Goal: Task Accomplishment & Management: Complete application form

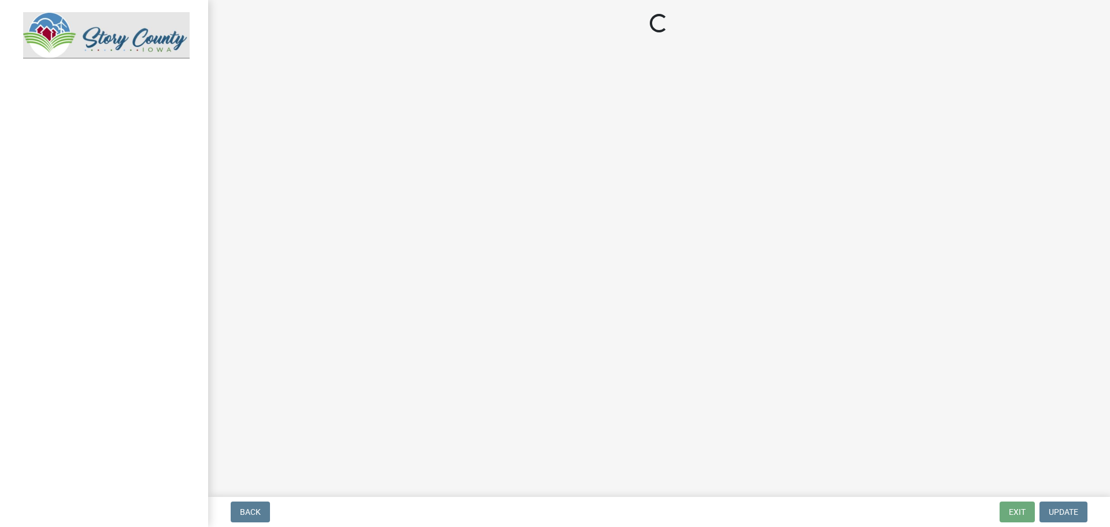
select select "805d55ac-e238-4e04-8f8e-acc067f36c3e"
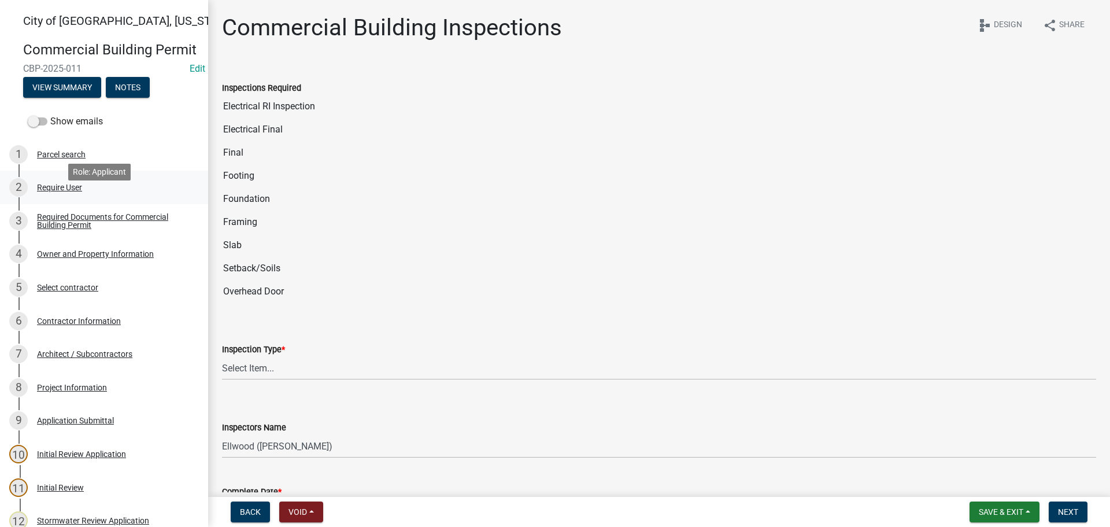
click at [60, 191] on div "Require User" at bounding box center [59, 187] width 45 height 8
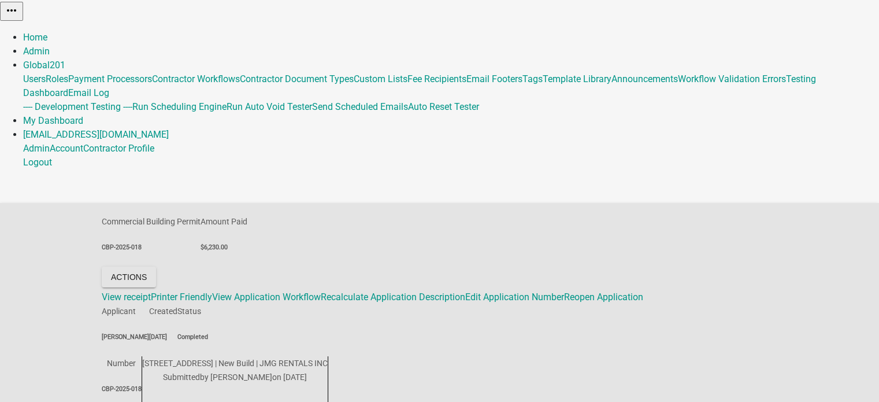
click at [156, 267] on button "Actions" at bounding box center [129, 277] width 54 height 21
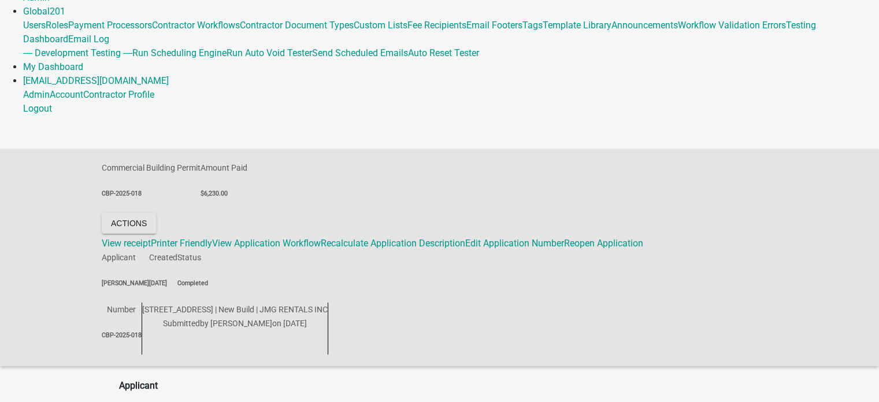
scroll to position [116, 0]
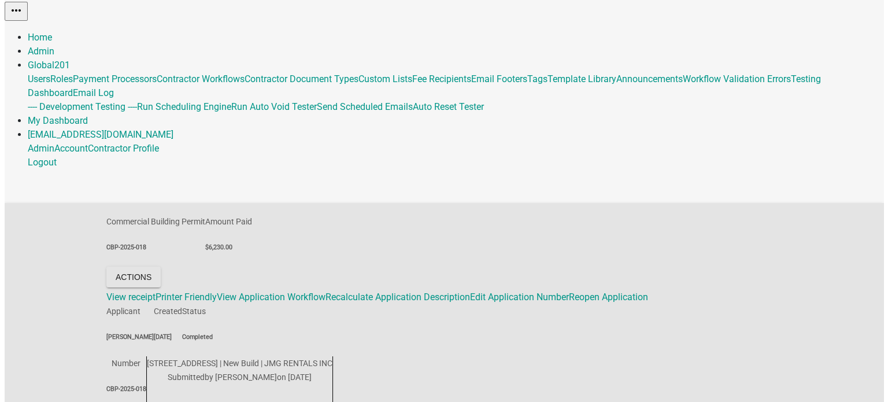
scroll to position [0, 0]
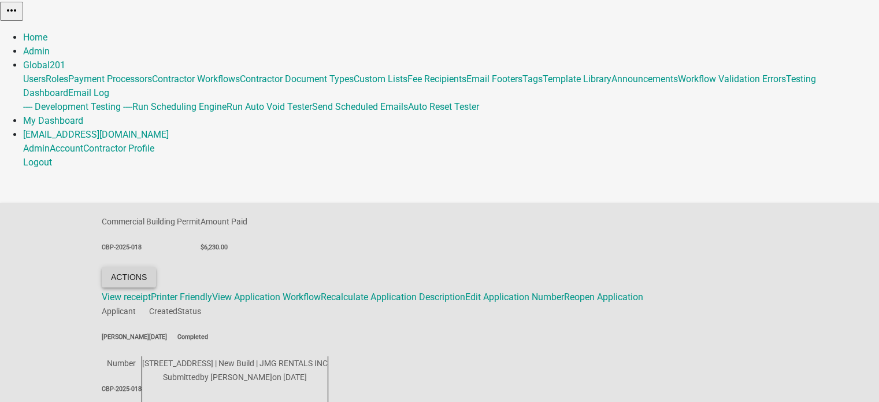
click at [156, 267] on button "Actions" at bounding box center [129, 277] width 54 height 21
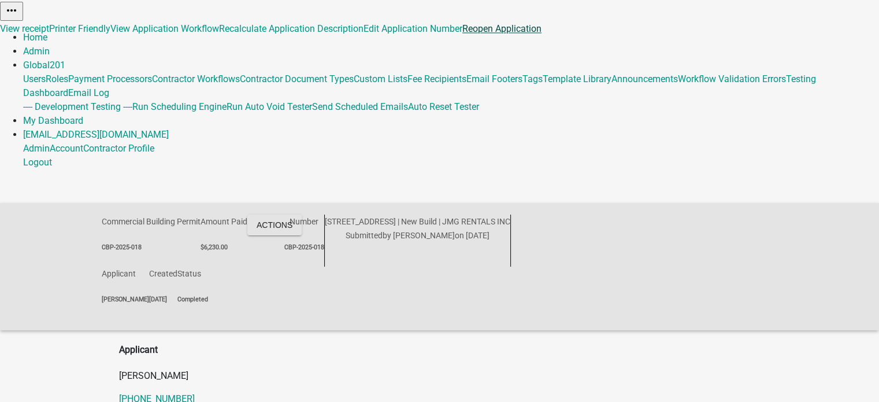
click at [463, 34] on link "Reopen Application" at bounding box center [502, 28] width 79 height 11
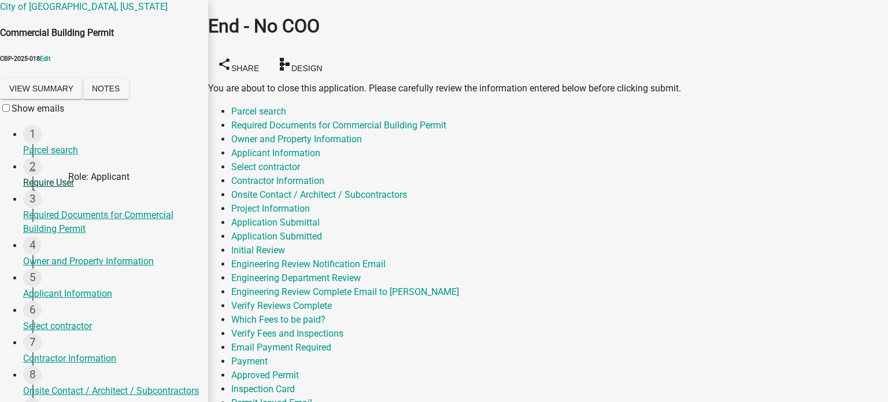
click at [56, 190] on div "Require User" at bounding box center [111, 183] width 176 height 14
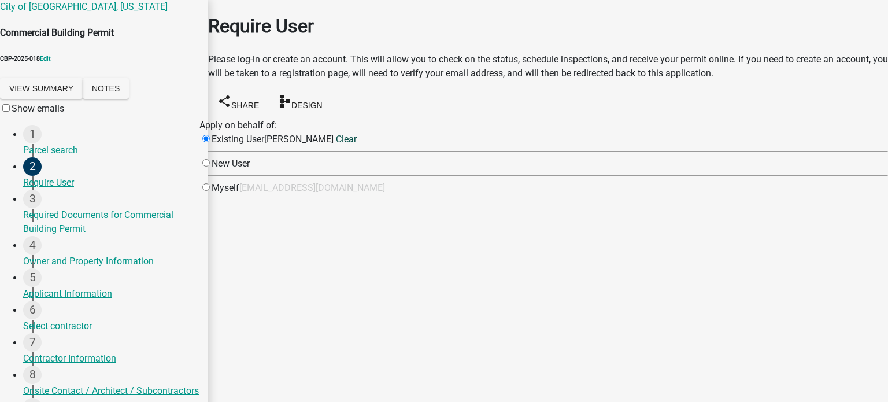
click at [357, 145] on link "Clear" at bounding box center [346, 139] width 21 height 11
click at [395, 183] on input "text" at bounding box center [344, 177] width 102 height 12
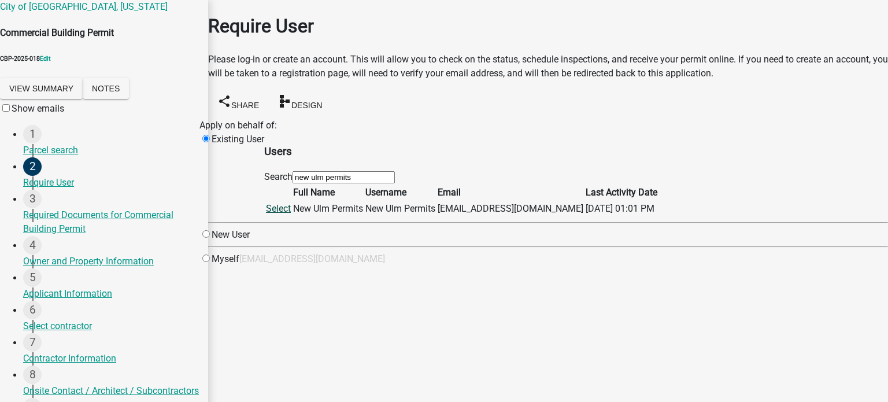
type input "new ulm permits"
click at [291, 214] on link "Select" at bounding box center [278, 208] width 25 height 11
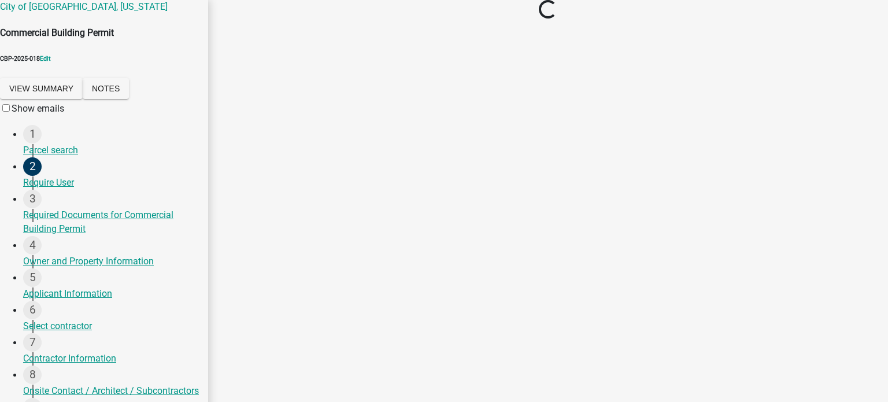
drag, startPoint x: 23, startPoint y: 83, endPoint x: 85, endPoint y: 86, distance: 62.5
click at [85, 86] on div "Commercial Building Permit CBP-2025-018 Edit View Summary Notes" at bounding box center [104, 64] width 208 height 76
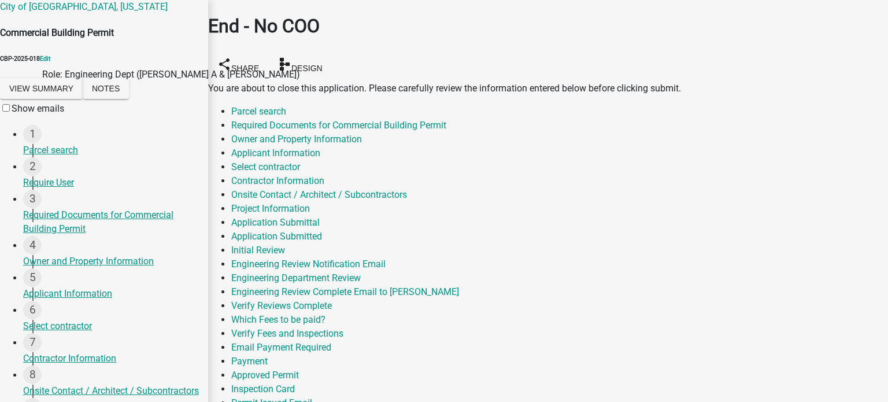
scroll to position [711, 0]
